Goal: Check status: Check status

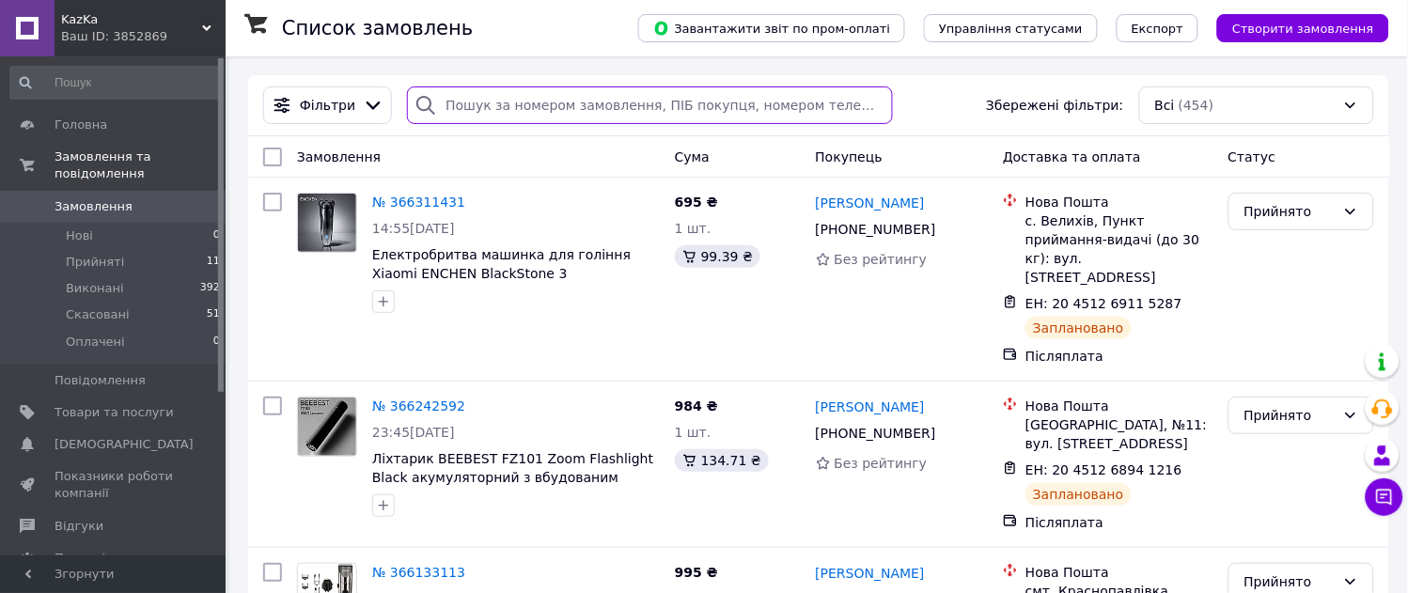
drag, startPoint x: 635, startPoint y: 101, endPoint x: 548, endPoint y: 97, distance: 86.6
click at [548, 97] on input "search" at bounding box center [649, 105] width 485 height 38
paste input "365575755"
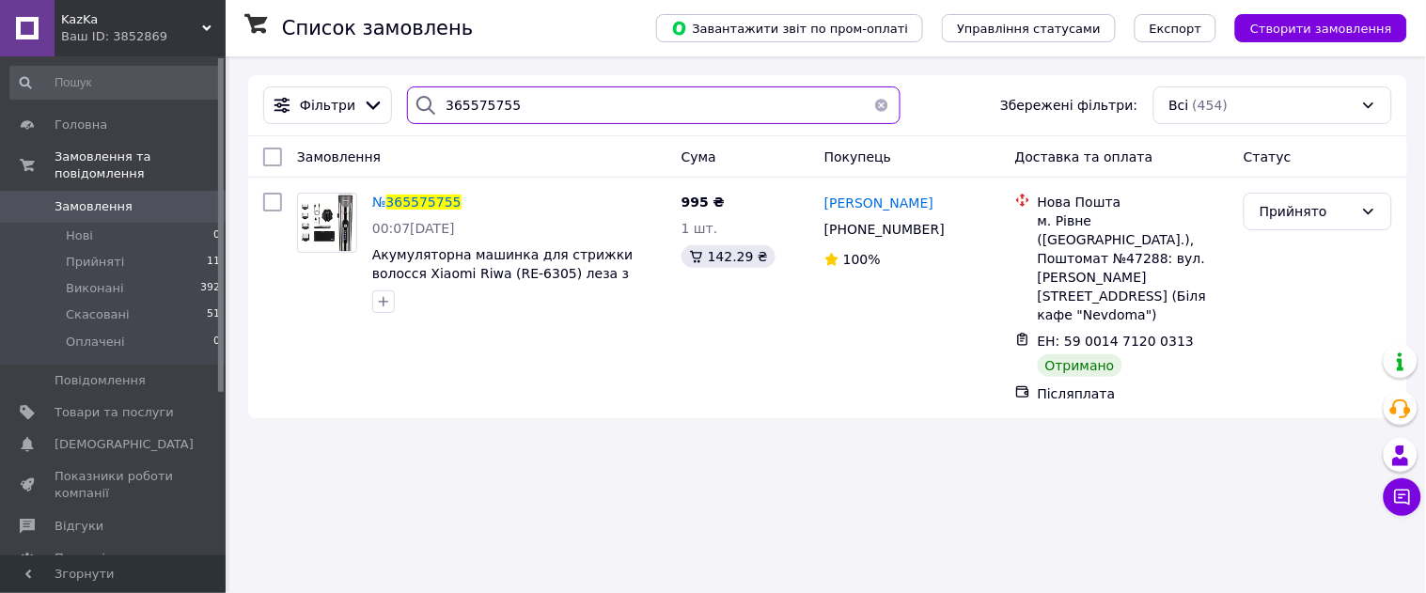
type input "365575755"
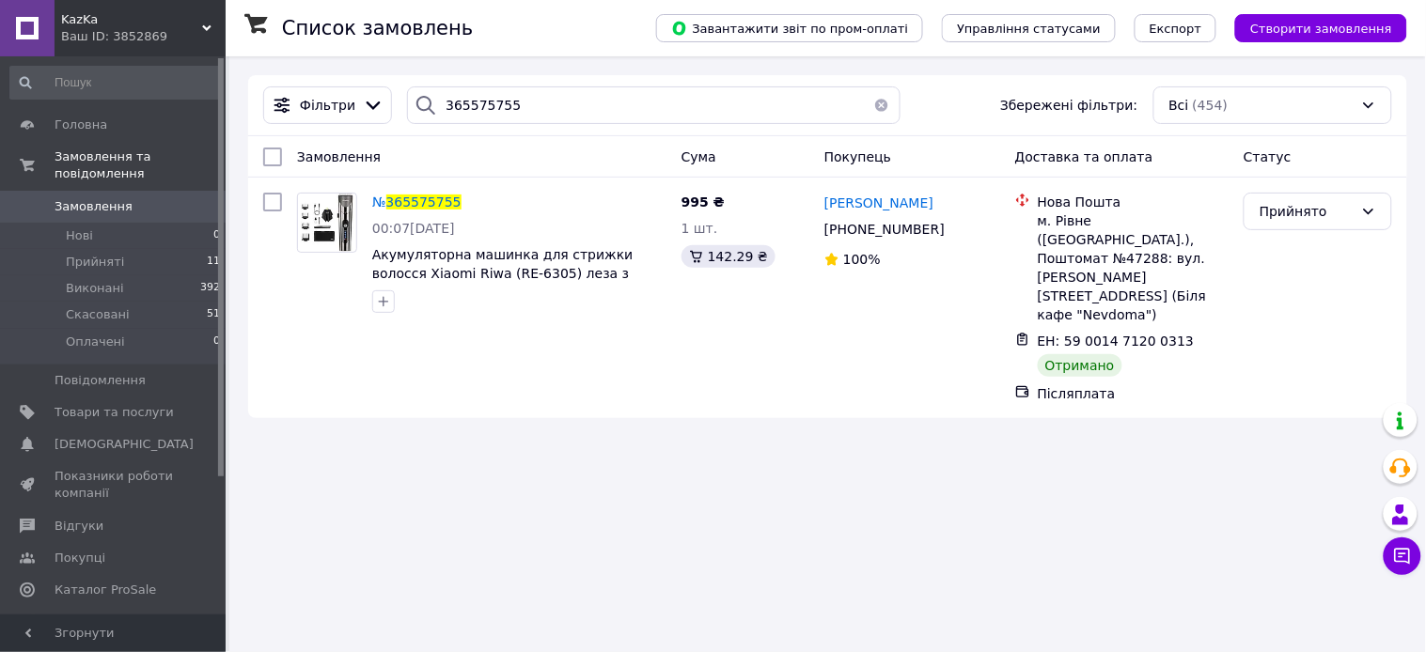
click at [868, 105] on button "button" at bounding box center [882, 105] width 38 height 38
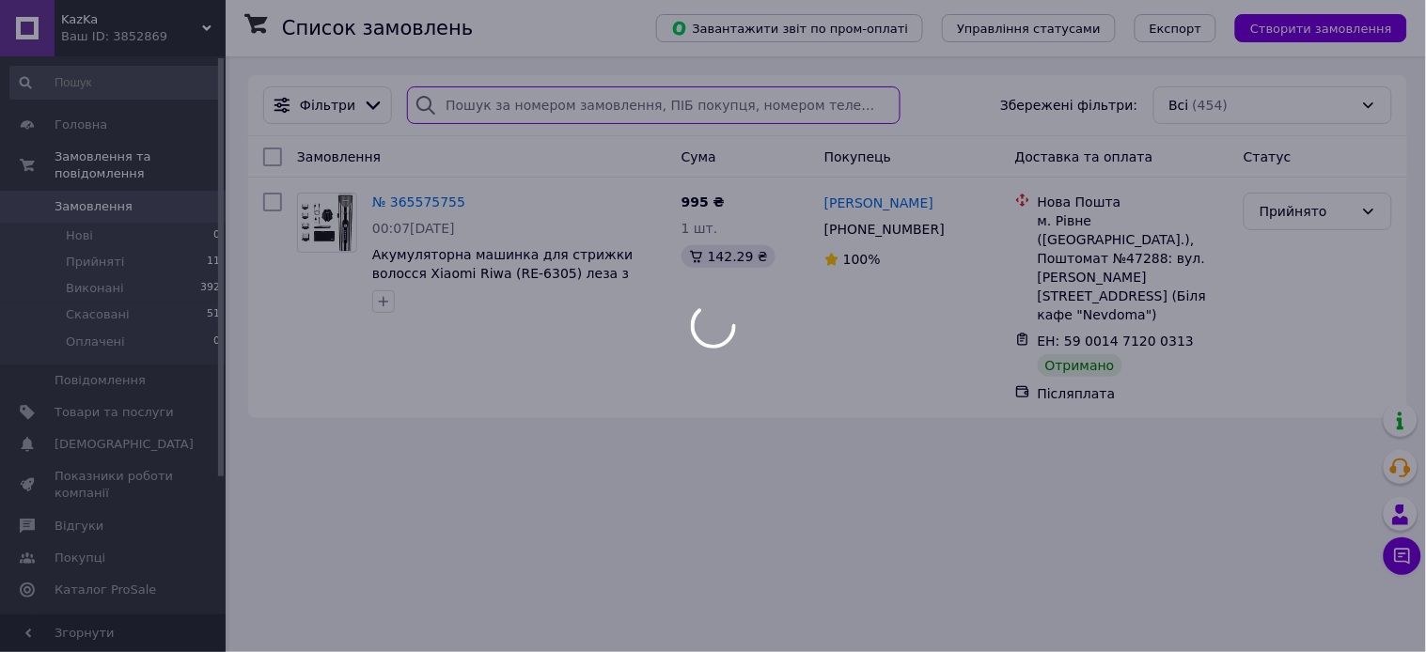
click at [628, 108] on body "KazKa Ваш ID: 3852869 Сайт KazKa Кабінет покупця Перевірити стан системи Сторін…" at bounding box center [713, 326] width 1426 height 652
type input "365575755"
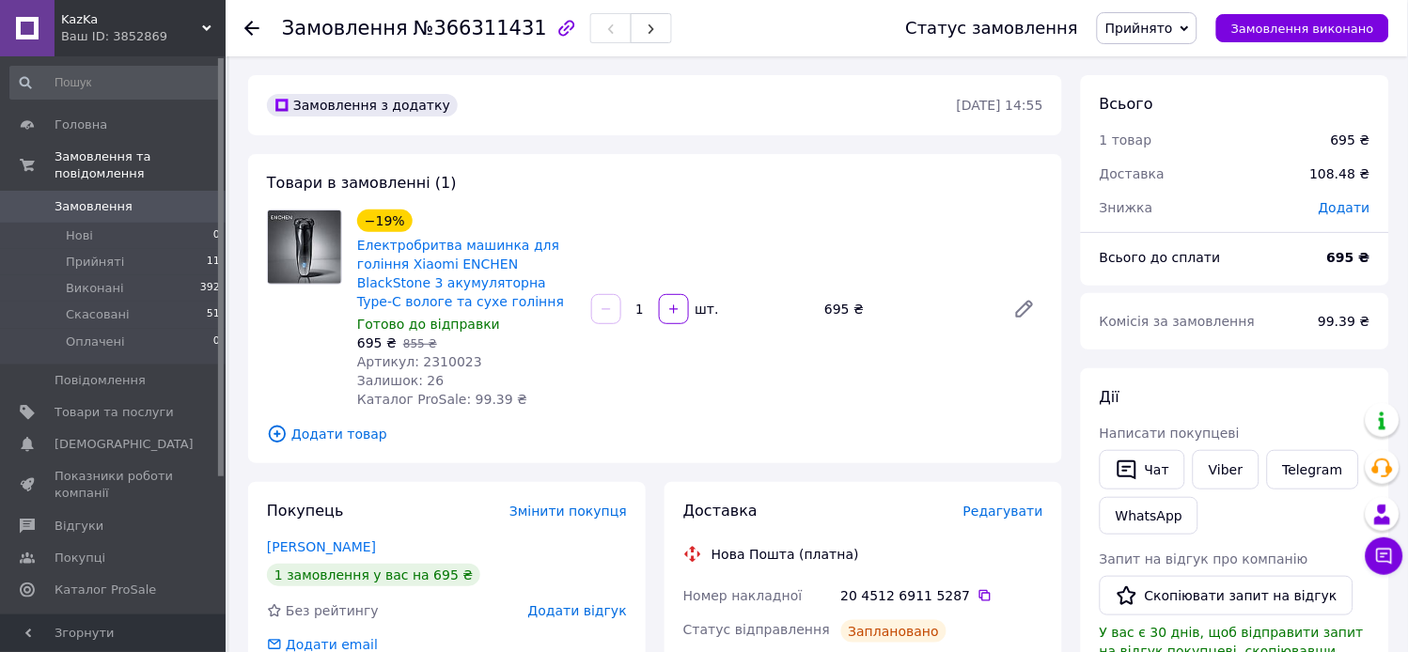
click at [251, 28] on use at bounding box center [251, 28] width 15 height 15
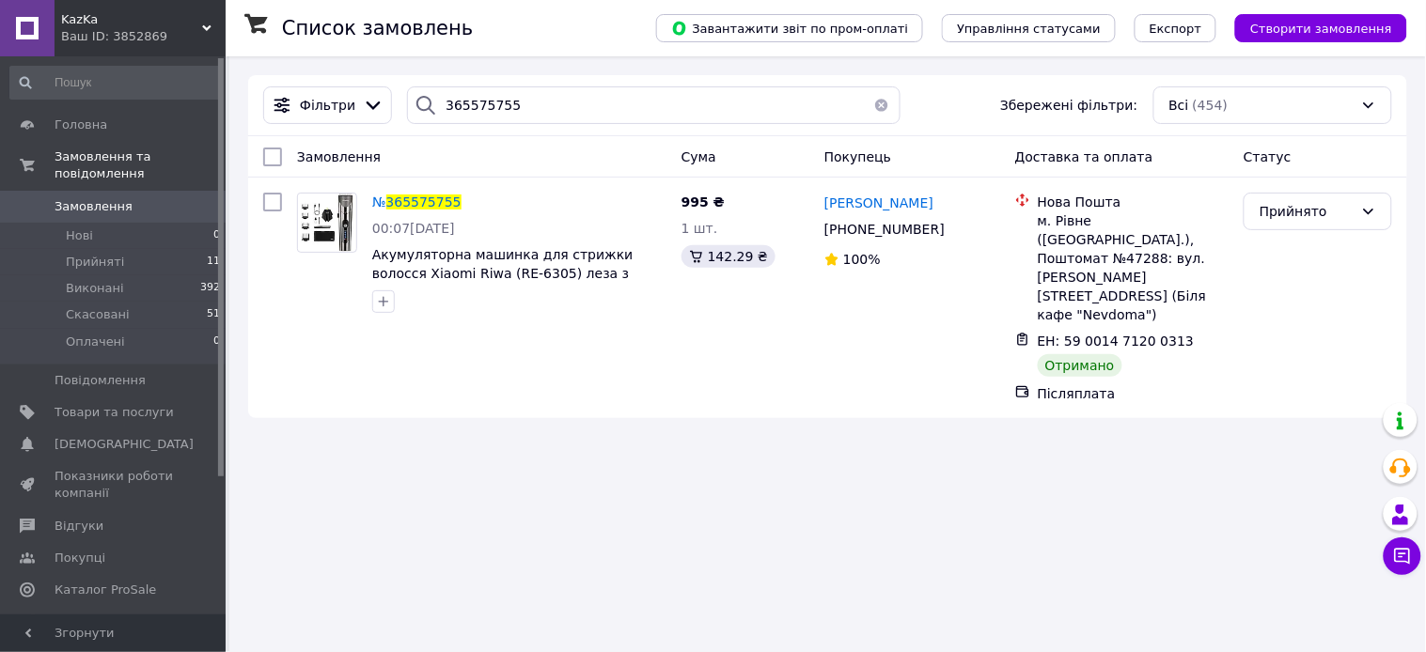
click at [870, 104] on button "button" at bounding box center [882, 105] width 38 height 38
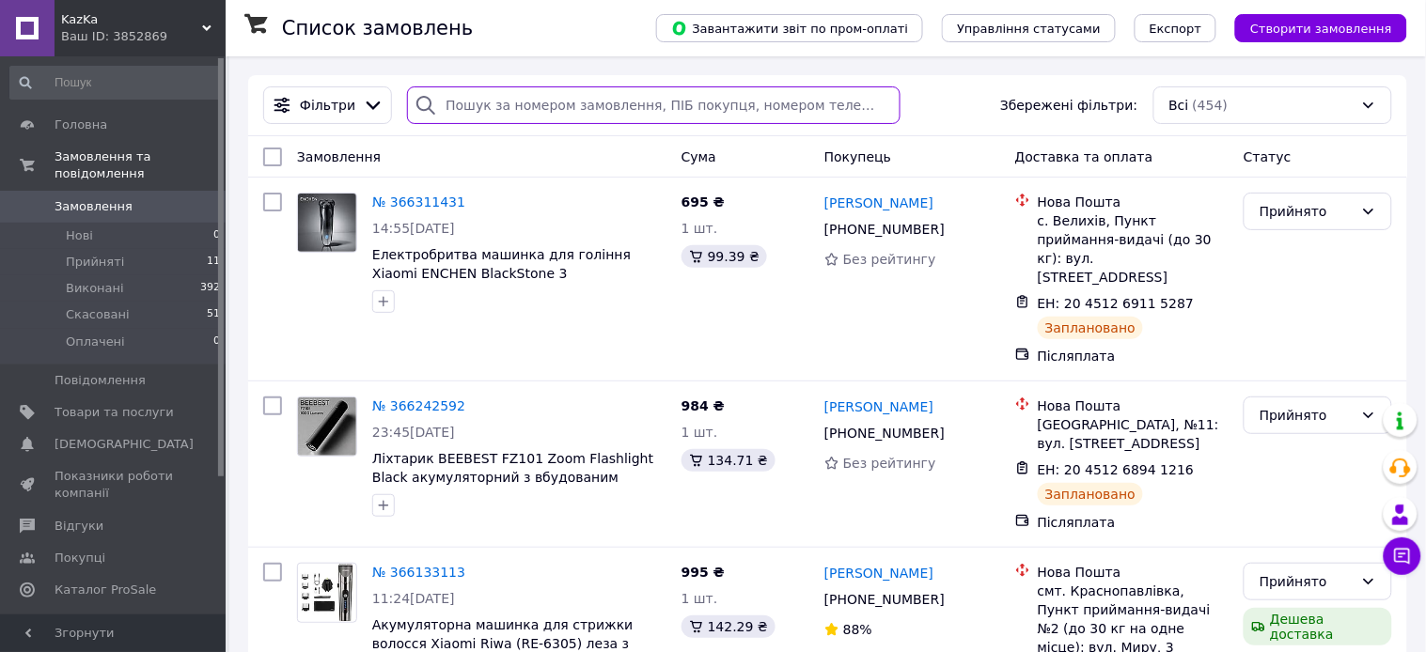
click at [635, 113] on input "search" at bounding box center [654, 105] width 494 height 38
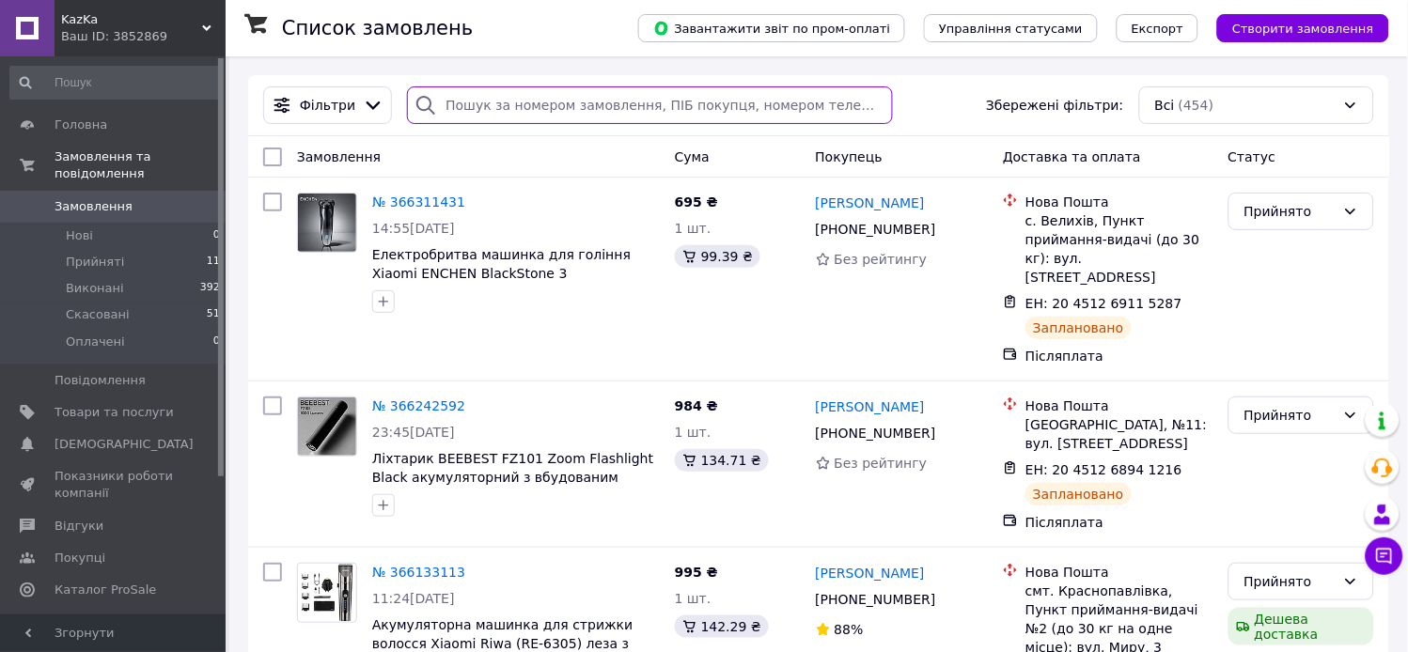
paste input "365592665"
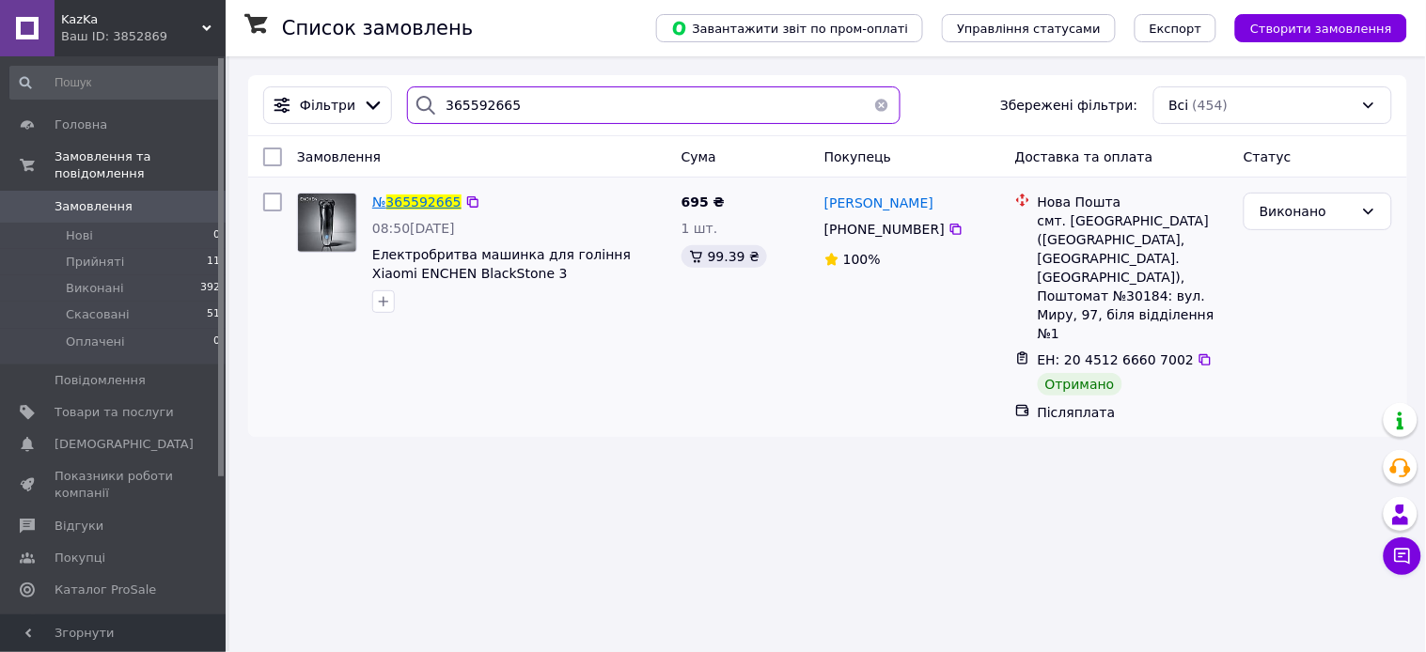
type input "365592665"
click at [417, 202] on span "365592665" at bounding box center [423, 202] width 75 height 15
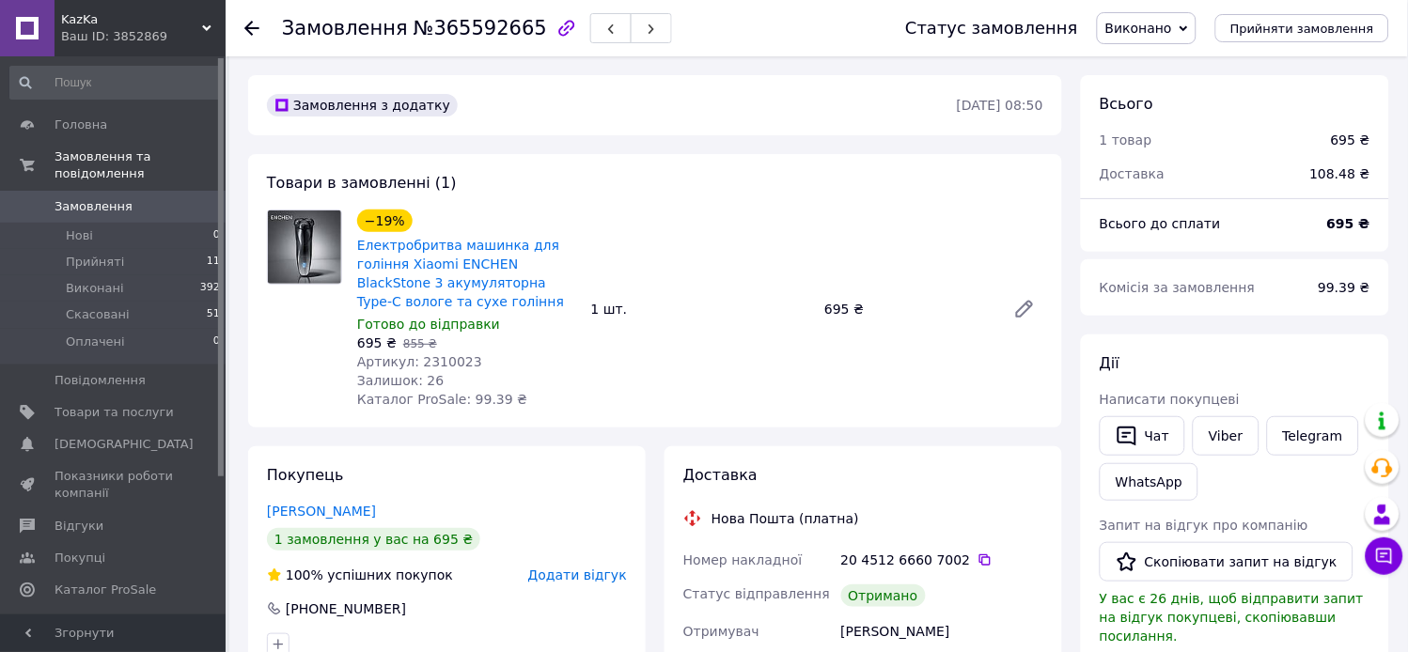
click at [256, 26] on icon at bounding box center [251, 28] width 15 height 15
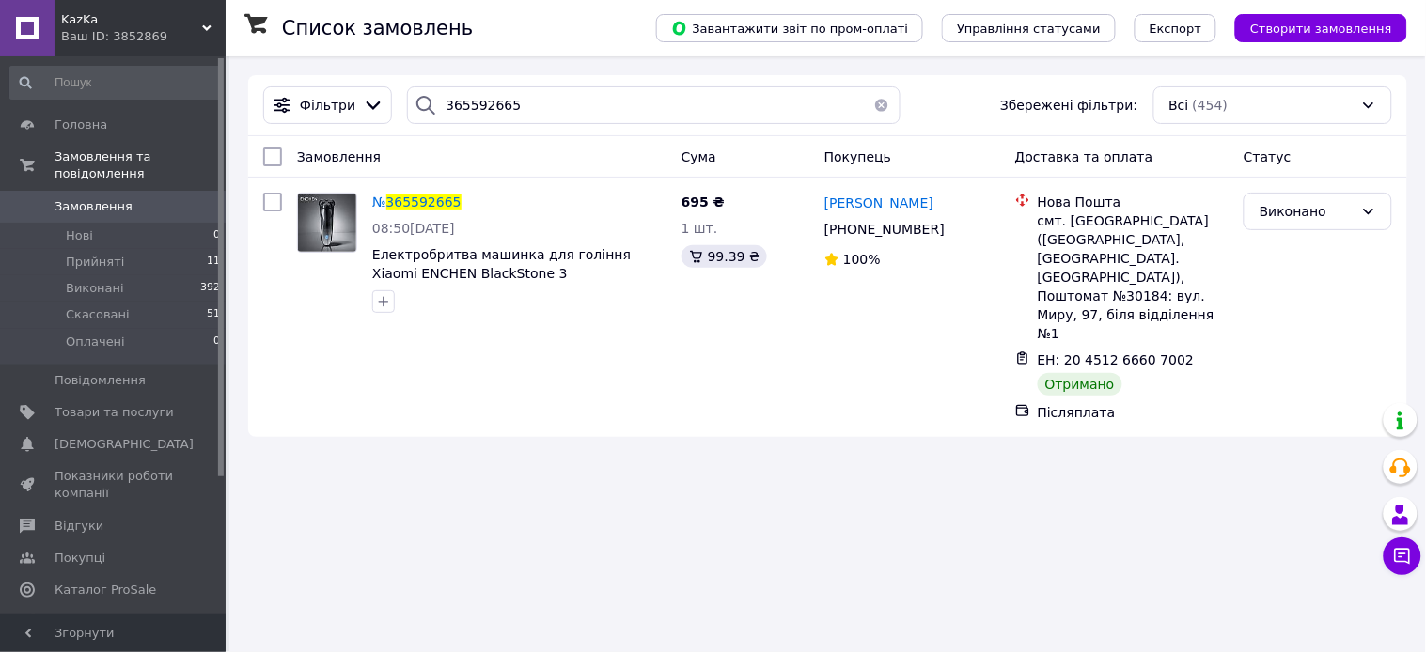
click at [871, 106] on button "button" at bounding box center [882, 105] width 38 height 38
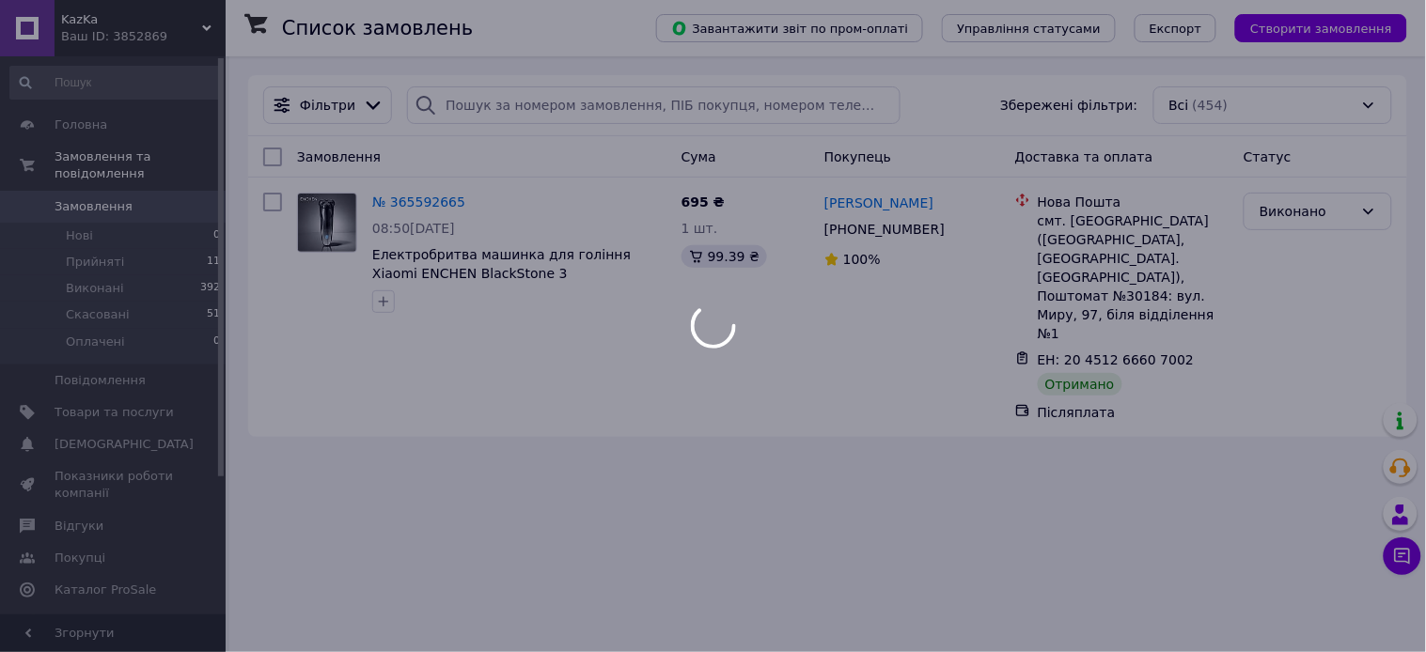
drag, startPoint x: 445, startPoint y: 100, endPoint x: 423, endPoint y: 98, distance: 21.7
click at [423, 98] on div at bounding box center [713, 326] width 1426 height 652
click at [444, 102] on div at bounding box center [713, 326] width 1426 height 652
click at [499, 108] on input "search" at bounding box center [654, 105] width 494 height 38
click at [472, 103] on input "search" at bounding box center [654, 105] width 494 height 38
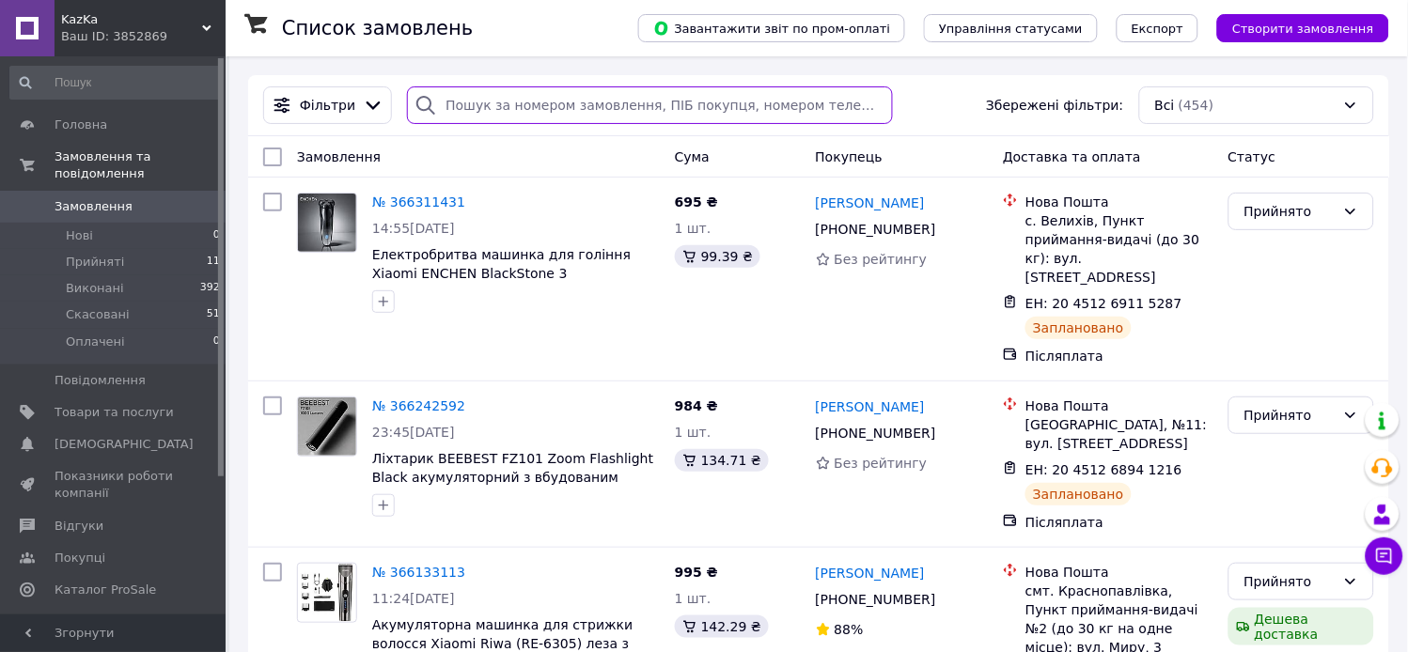
paste input "365223841"
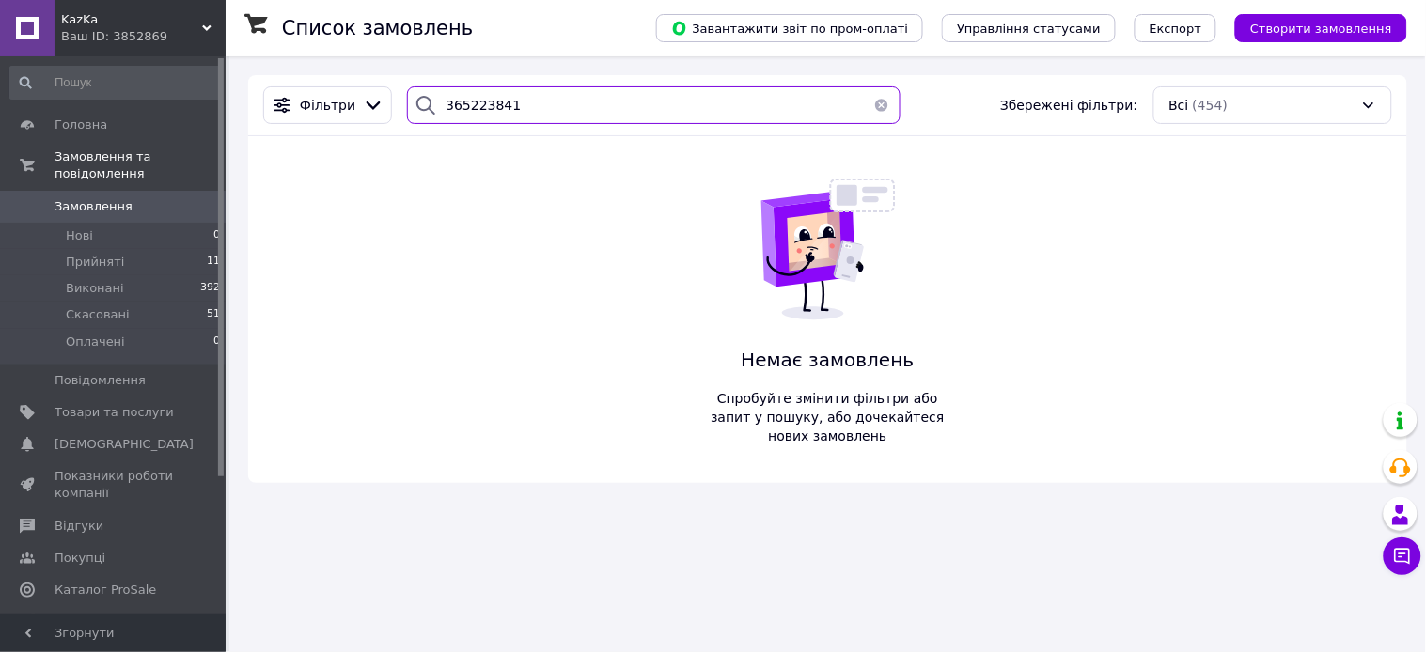
type input "365223841"
click at [868, 104] on button "button" at bounding box center [882, 105] width 38 height 38
